Goal: Information Seeking & Learning: Learn about a topic

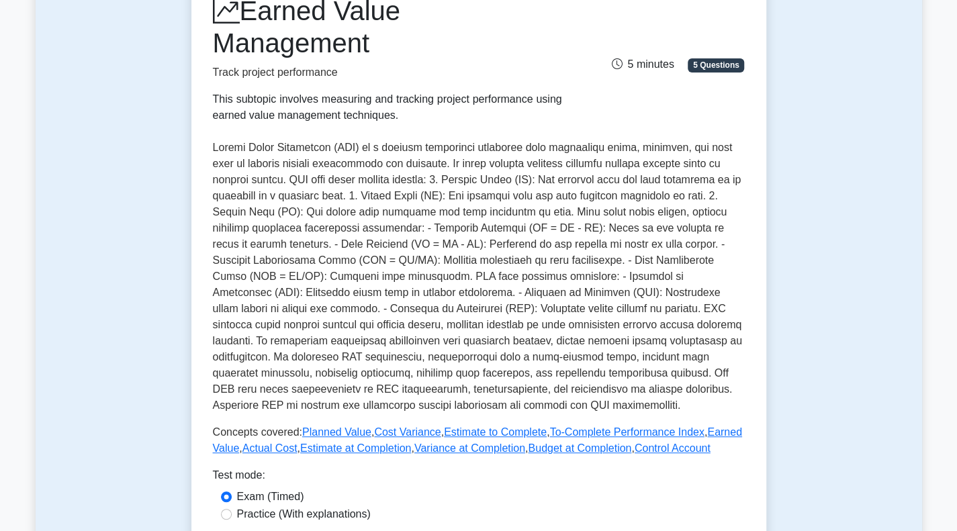
scroll to position [403, 0]
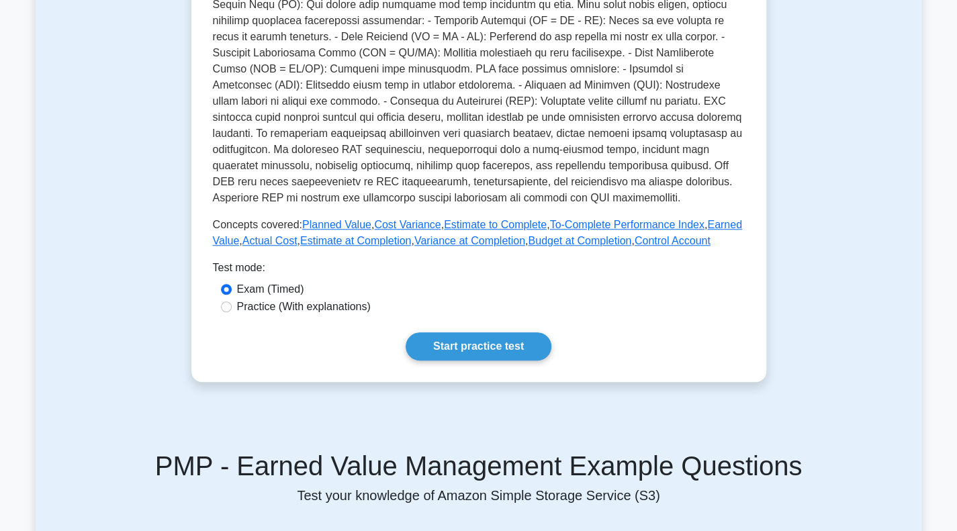
click at [353, 307] on label "Practice (With explanations)" at bounding box center [304, 307] width 134 height 16
click at [232, 307] on input "Practice (With explanations)" at bounding box center [226, 307] width 11 height 11
radio input "true"
click at [426, 337] on link "Start practice test" at bounding box center [479, 346] width 146 height 28
click at [446, 340] on link "Start practice test" at bounding box center [479, 346] width 146 height 28
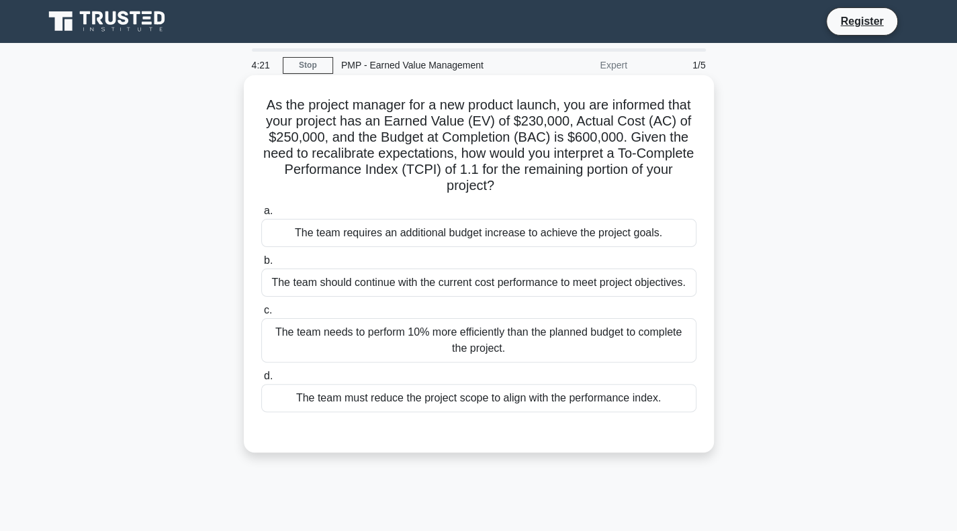
click at [448, 336] on div "The team needs to perform 10% more efficiently than the planned budget to compl…" at bounding box center [478, 340] width 435 height 44
click at [261, 315] on input "c. The team needs to perform 10% more efficiently than the planned budget to co…" at bounding box center [261, 310] width 0 height 9
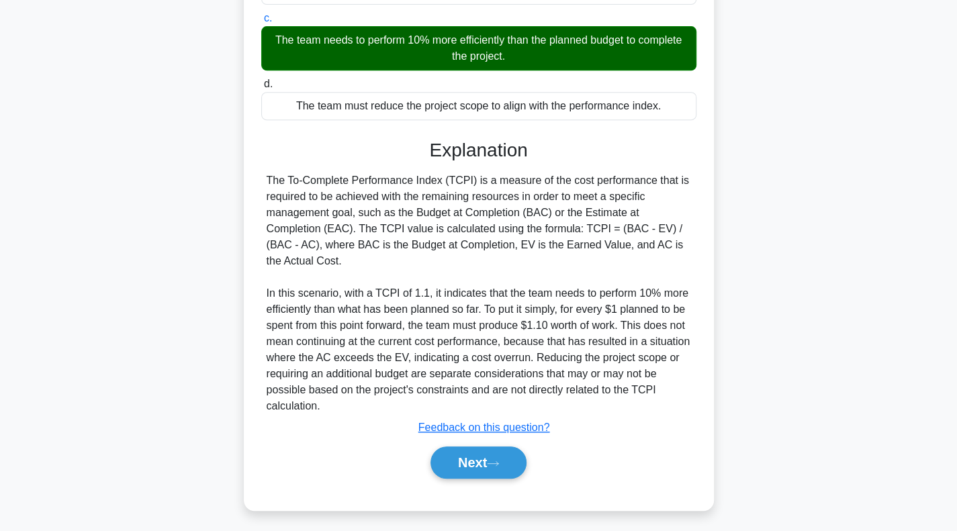
scroll to position [295, 0]
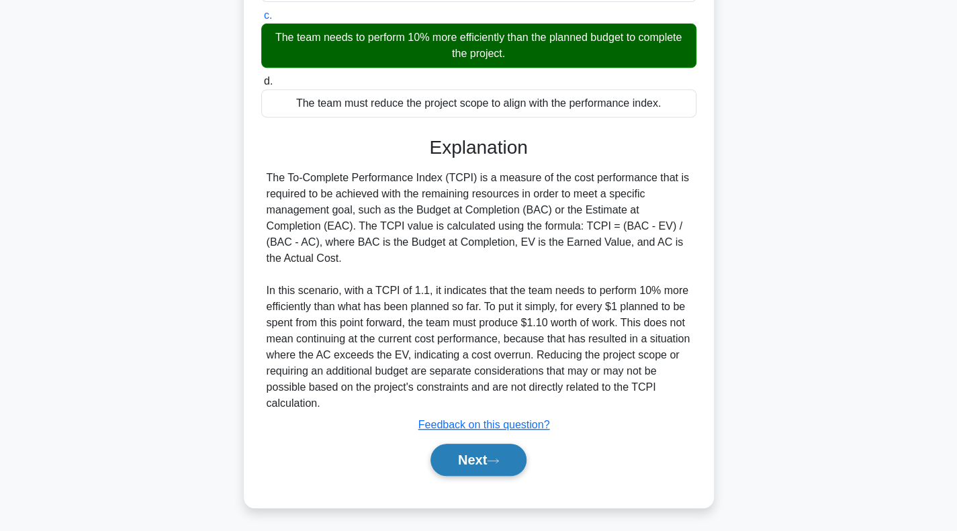
click at [478, 464] on button "Next" at bounding box center [479, 460] width 96 height 32
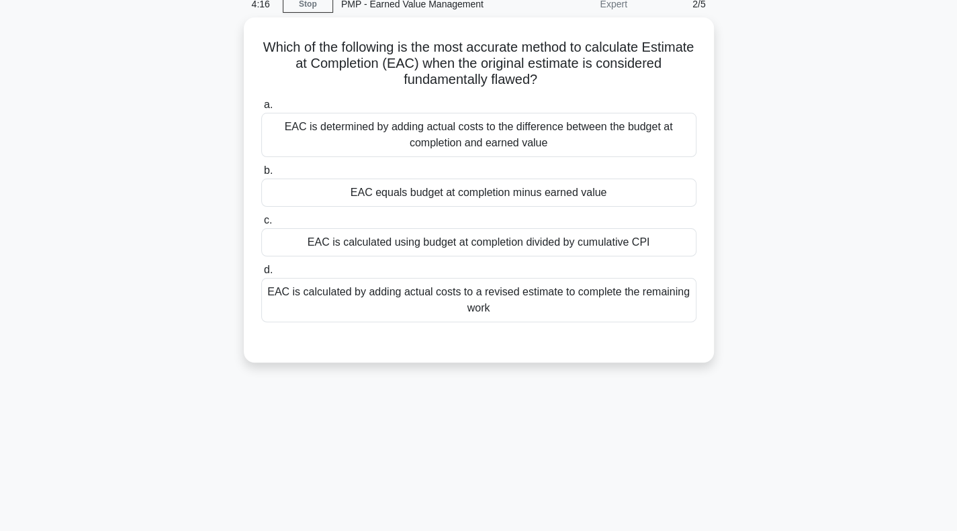
scroll to position [0, 0]
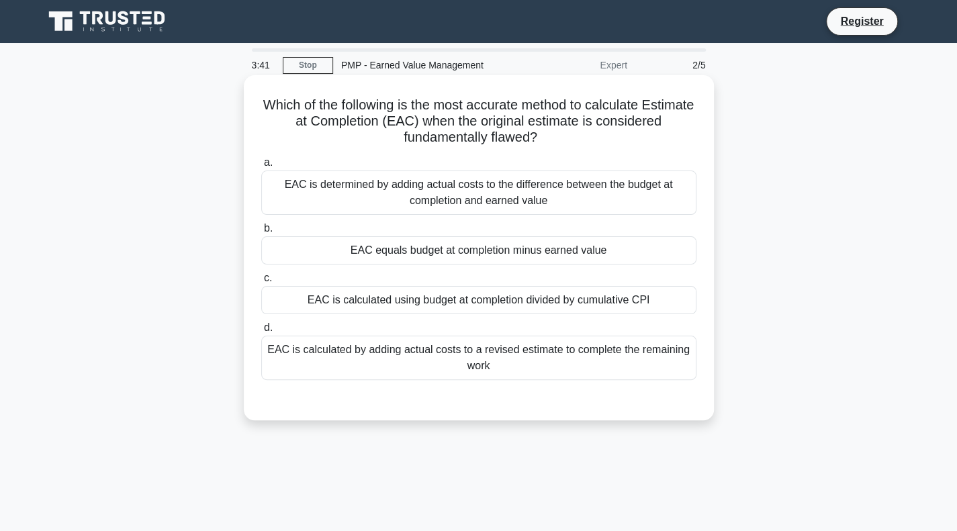
click at [664, 311] on div "EAC is calculated using budget at completion divided by cumulative CPI" at bounding box center [478, 300] width 435 height 28
click at [261, 283] on input "c. EAC is calculated using budget at completion divided by cumulative CPI" at bounding box center [261, 278] width 0 height 9
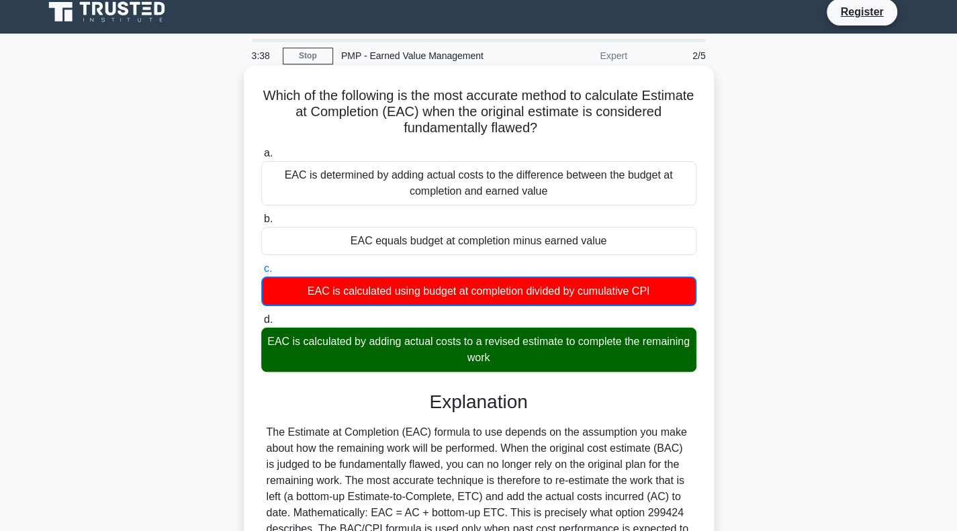
scroll to position [134, 0]
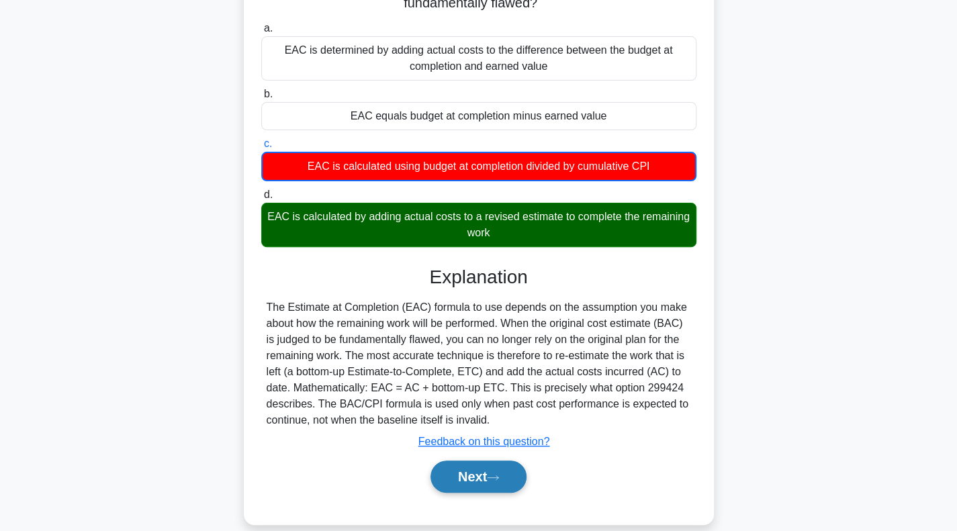
click at [462, 479] on button "Next" at bounding box center [479, 477] width 96 height 32
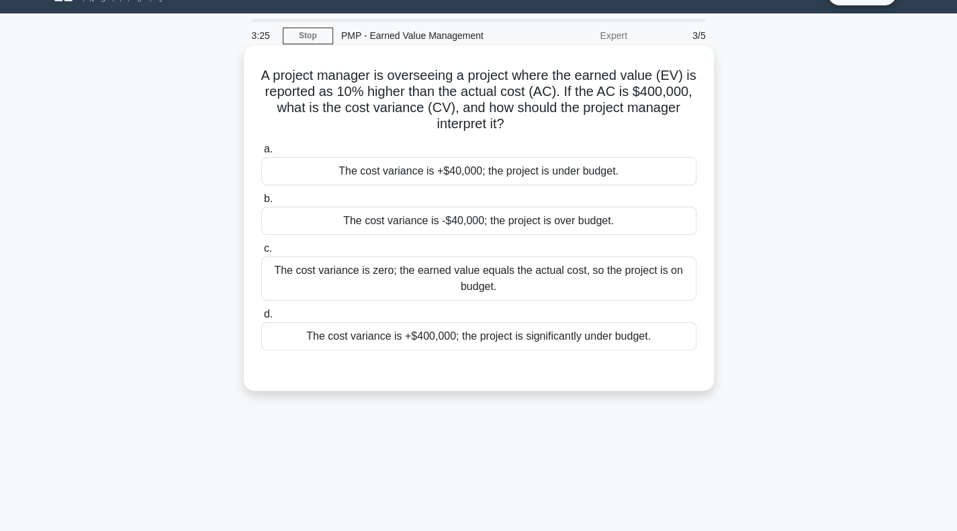
scroll to position [0, 0]
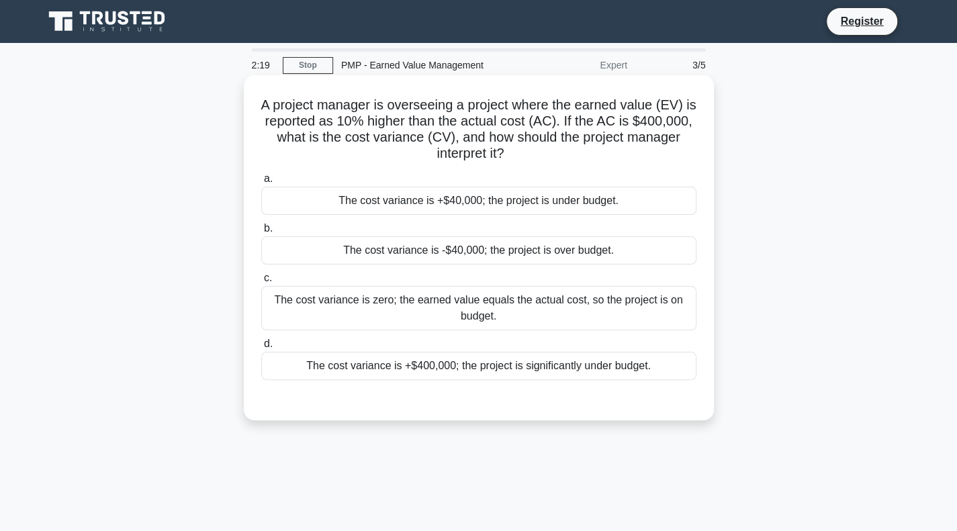
click at [633, 198] on div "The cost variance is +$40,000; the project is under budget." at bounding box center [478, 201] width 435 height 28
click at [261, 183] on input "a. The cost variance is +$40,000; the project is under budget." at bounding box center [261, 179] width 0 height 9
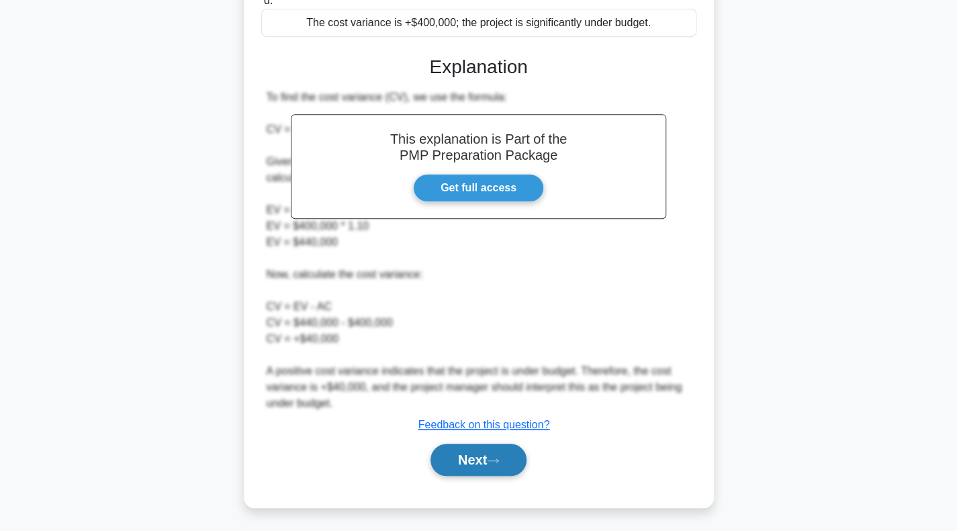
click at [494, 453] on button "Next" at bounding box center [479, 460] width 96 height 32
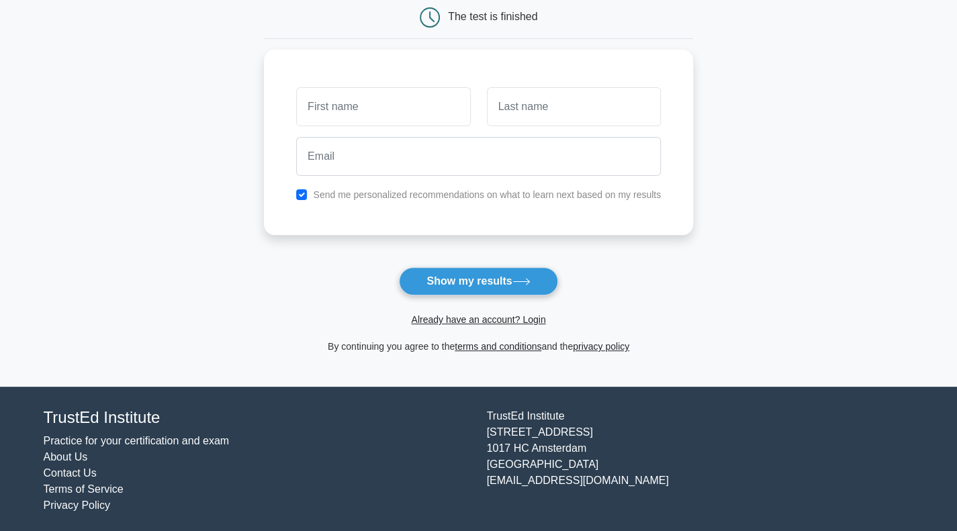
scroll to position [142, 0]
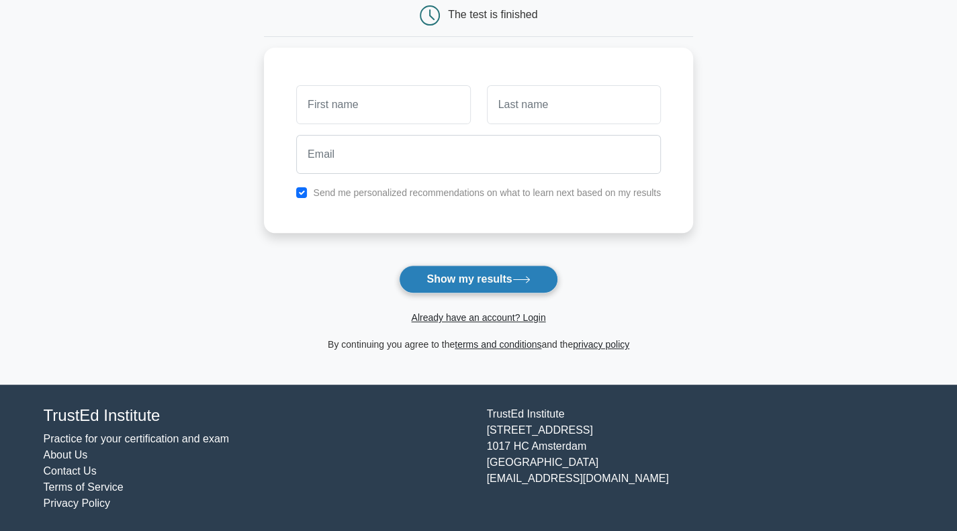
click at [506, 283] on button "Show my results" at bounding box center [478, 279] width 159 height 28
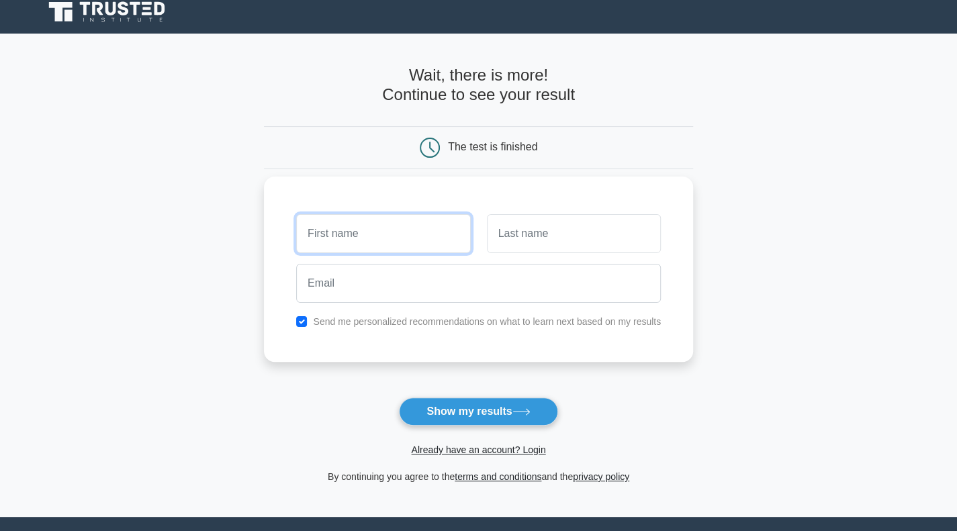
scroll to position [7, 0]
